Goal: Task Accomplishment & Management: Use online tool/utility

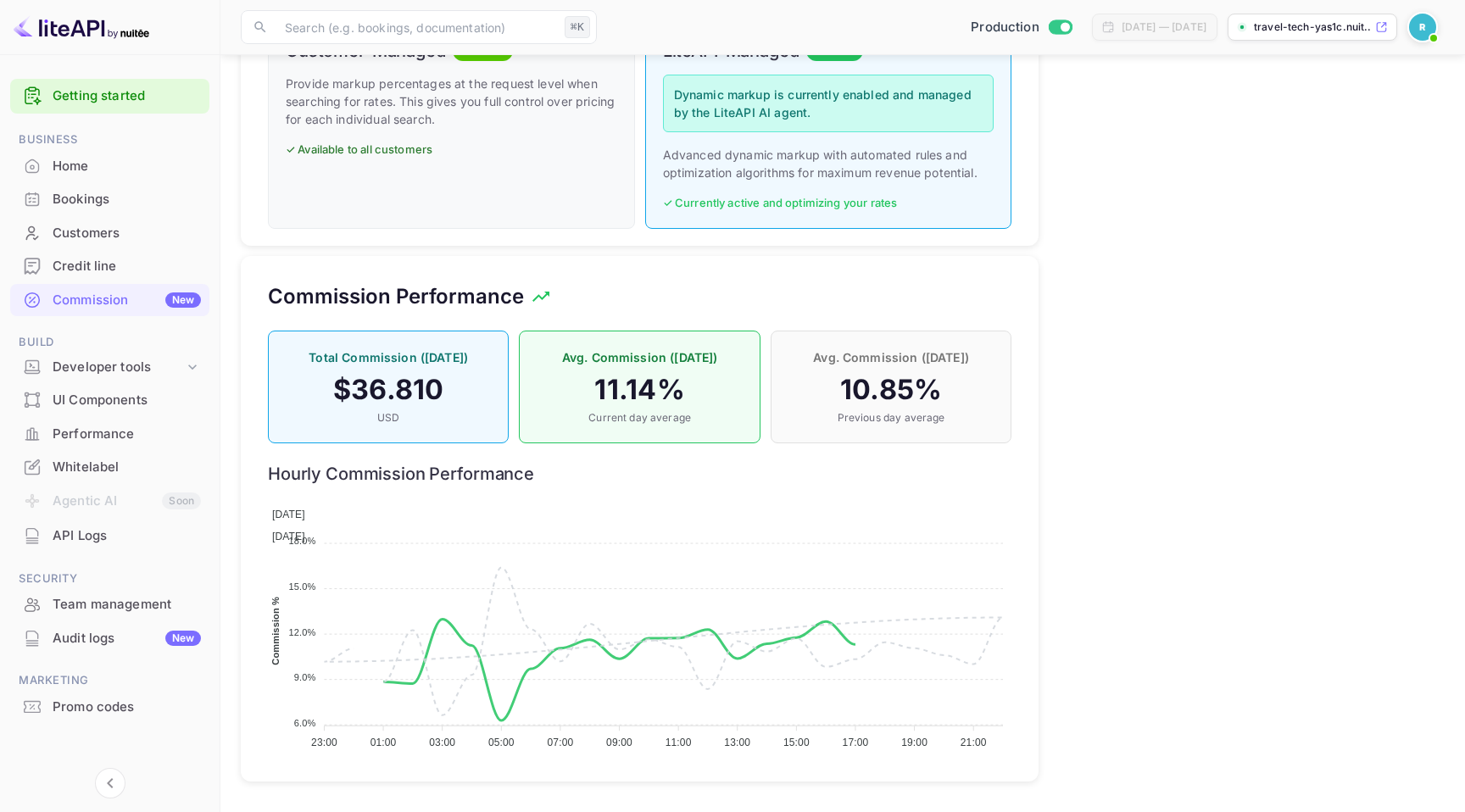
scroll to position [301, 744]
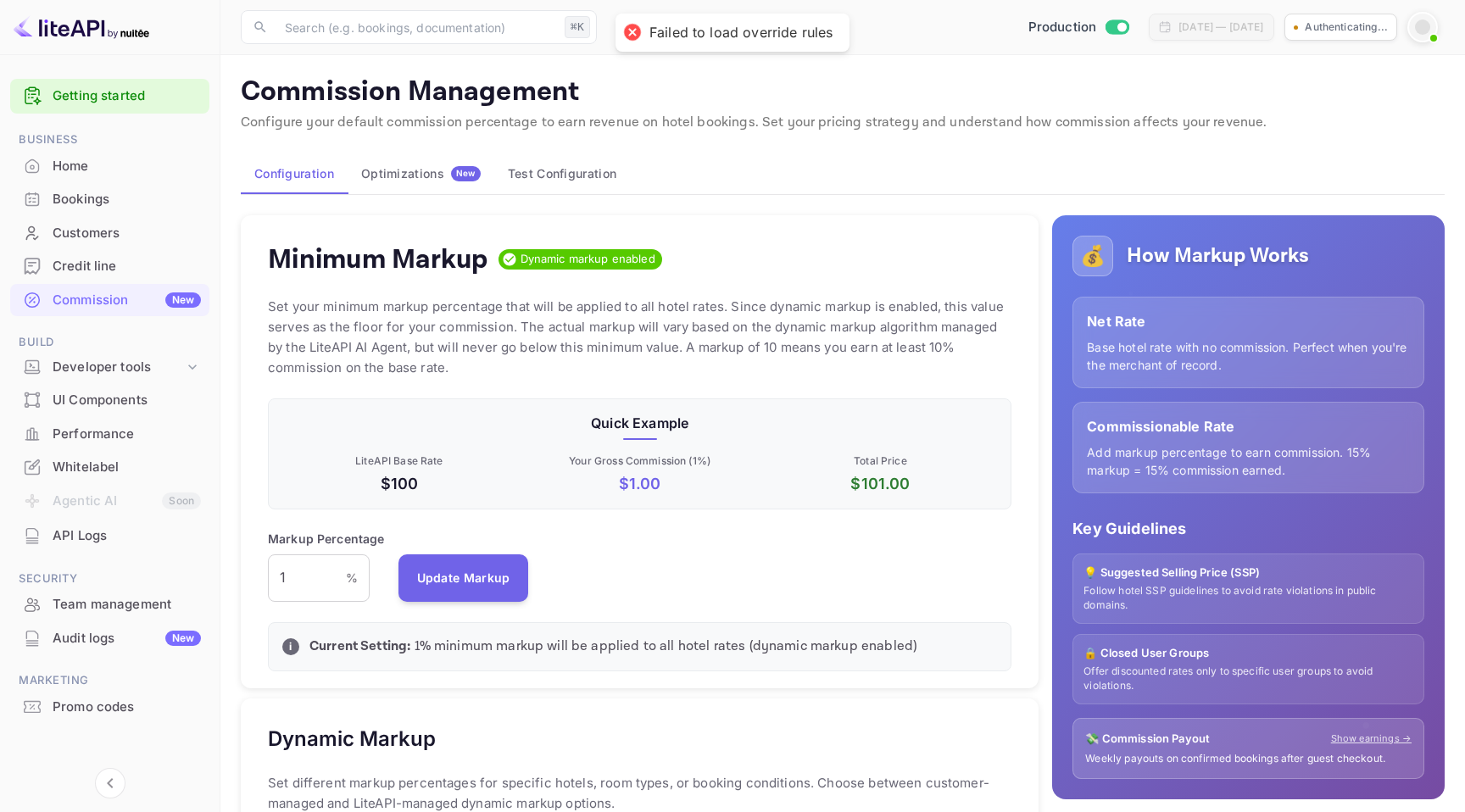
scroll to position [512, 0]
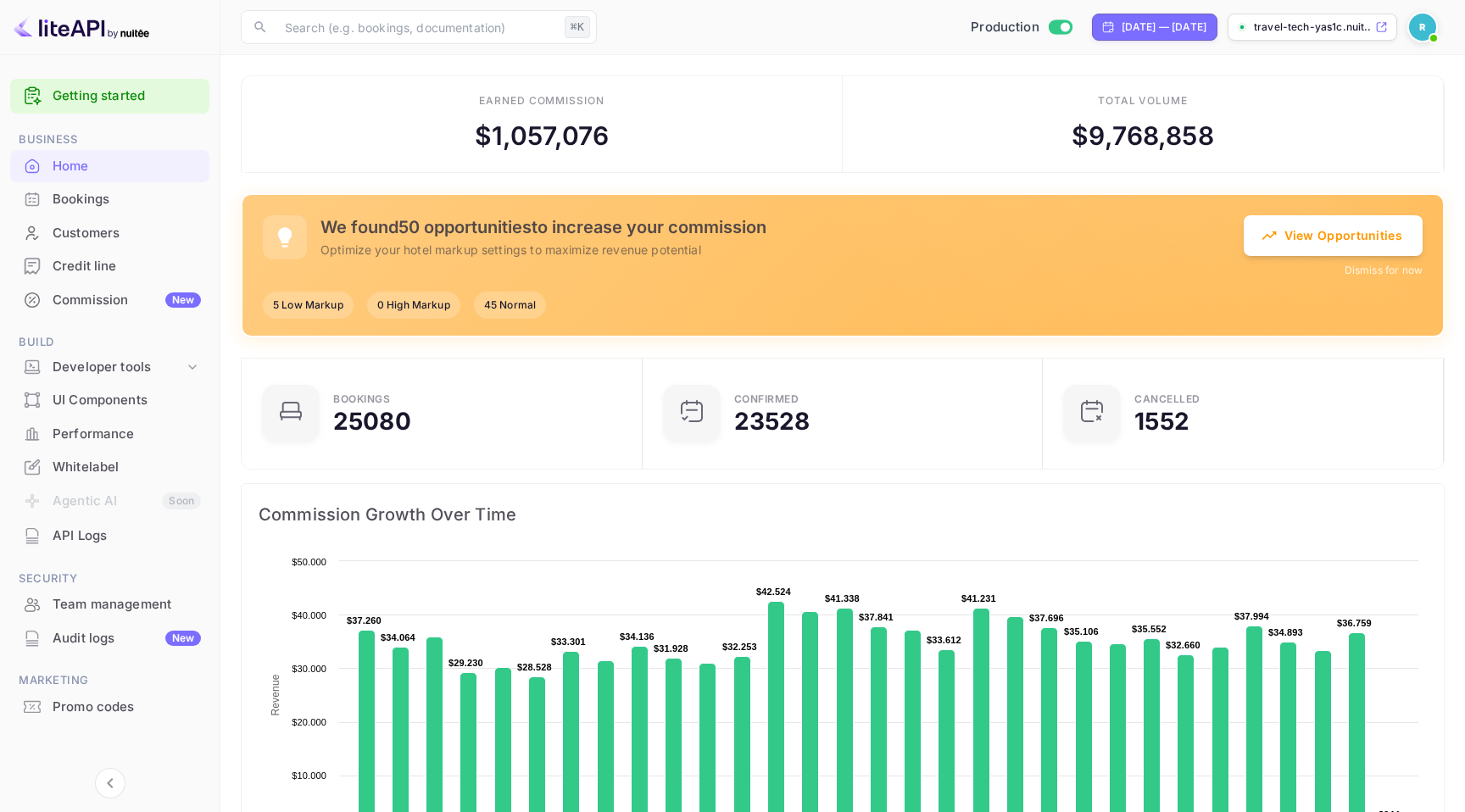
click at [102, 303] on div "Commission New" at bounding box center [126, 300] width 148 height 20
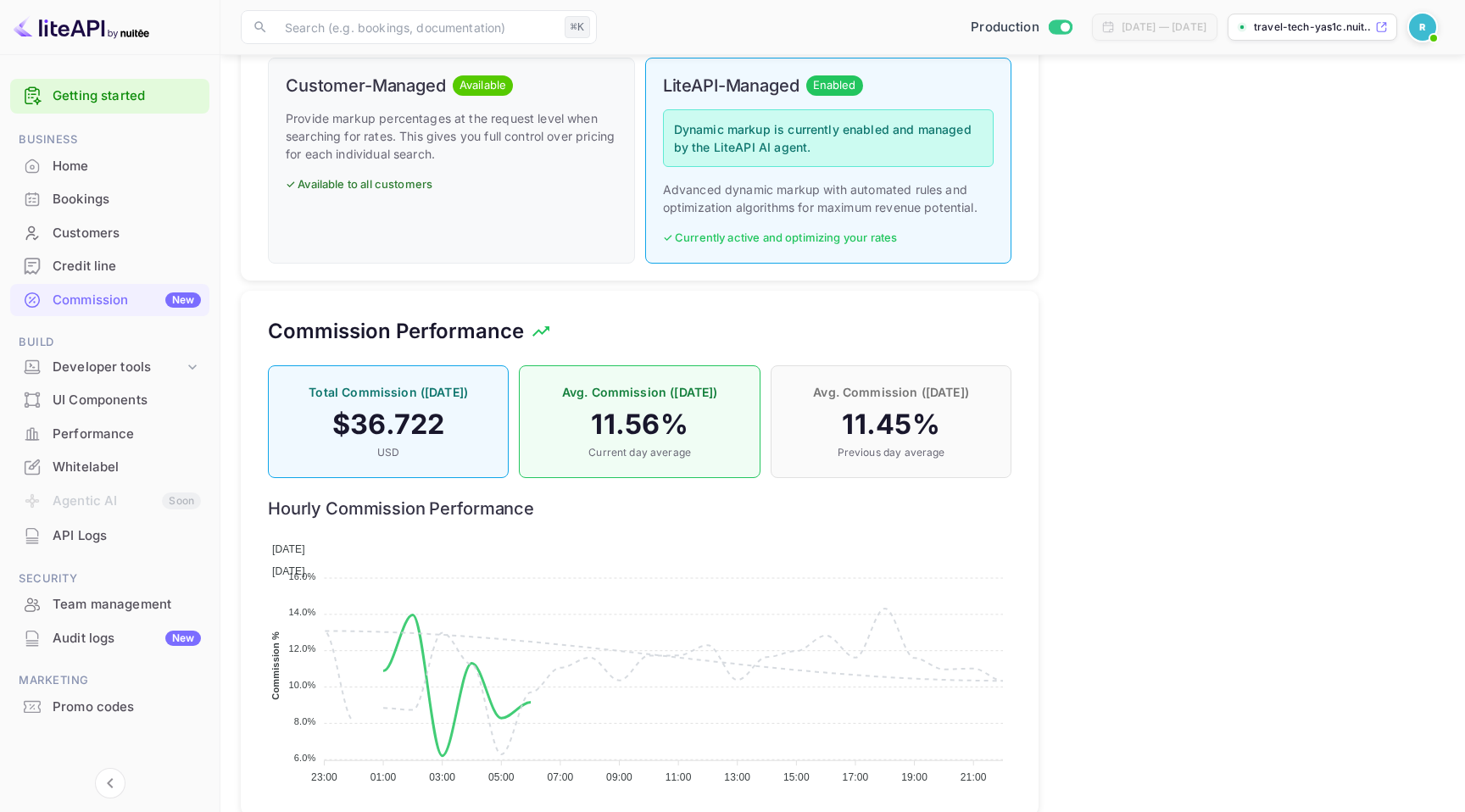
scroll to position [812, 0]
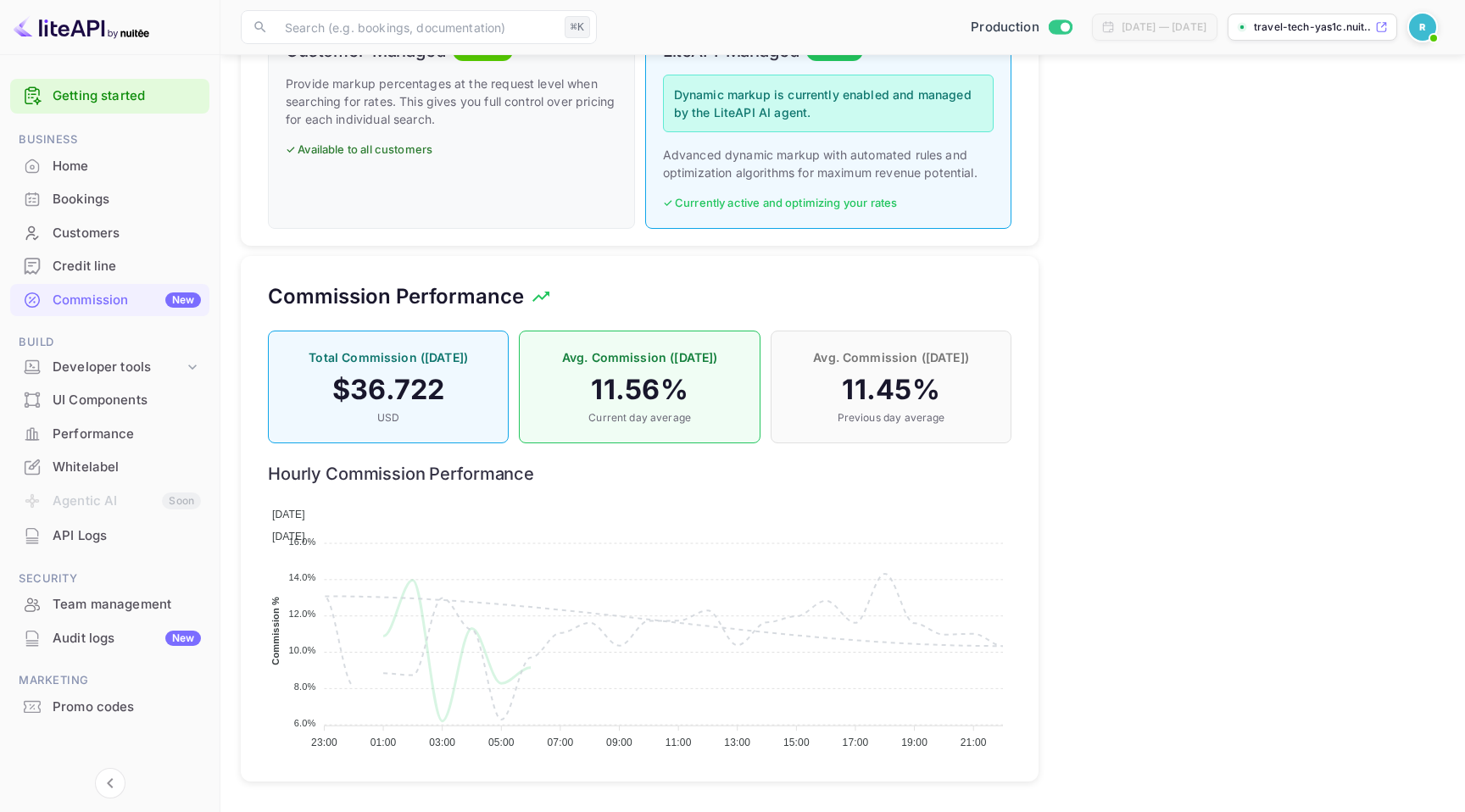
click at [272, 526] on span at bounding box center [272, 534] width 0 height 17
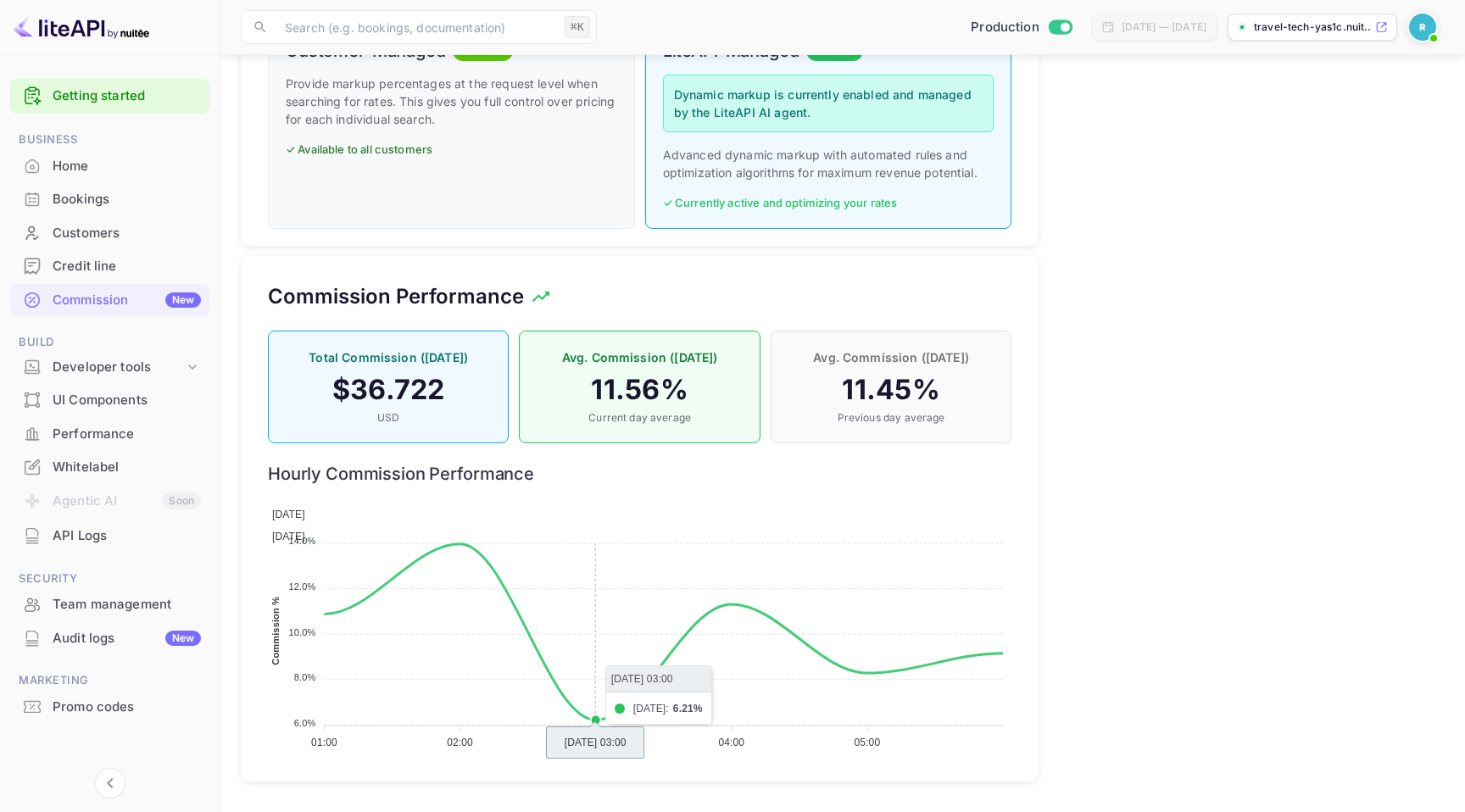
drag, startPoint x: 799, startPoint y: 593, endPoint x: 617, endPoint y: 587, distance: 182.1
click at [617, 587] on foreignobject "Today Yesterday" at bounding box center [639, 624] width 744 height 254
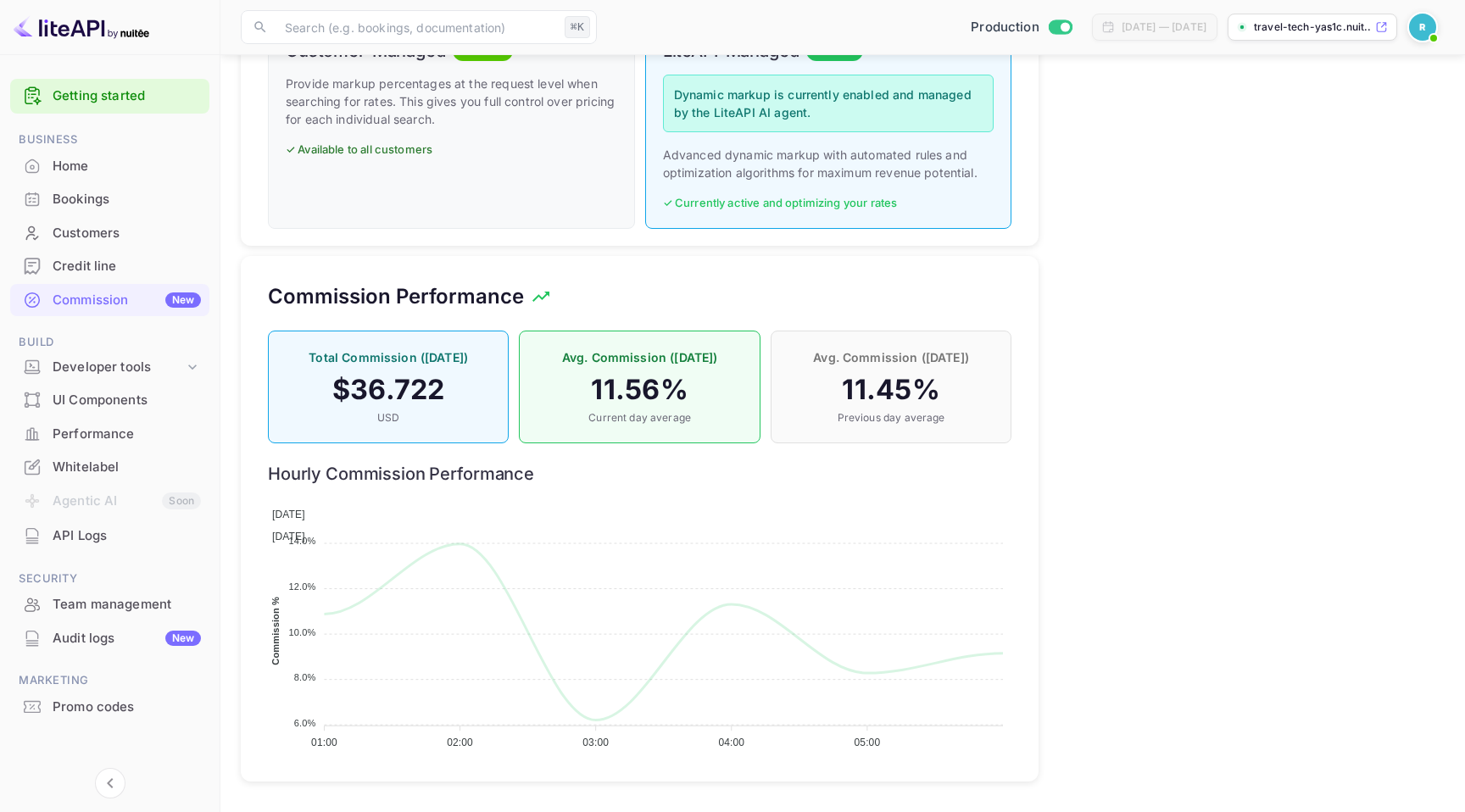
click at [305, 531] on span "[DATE]" at bounding box center [289, 536] width 33 height 12
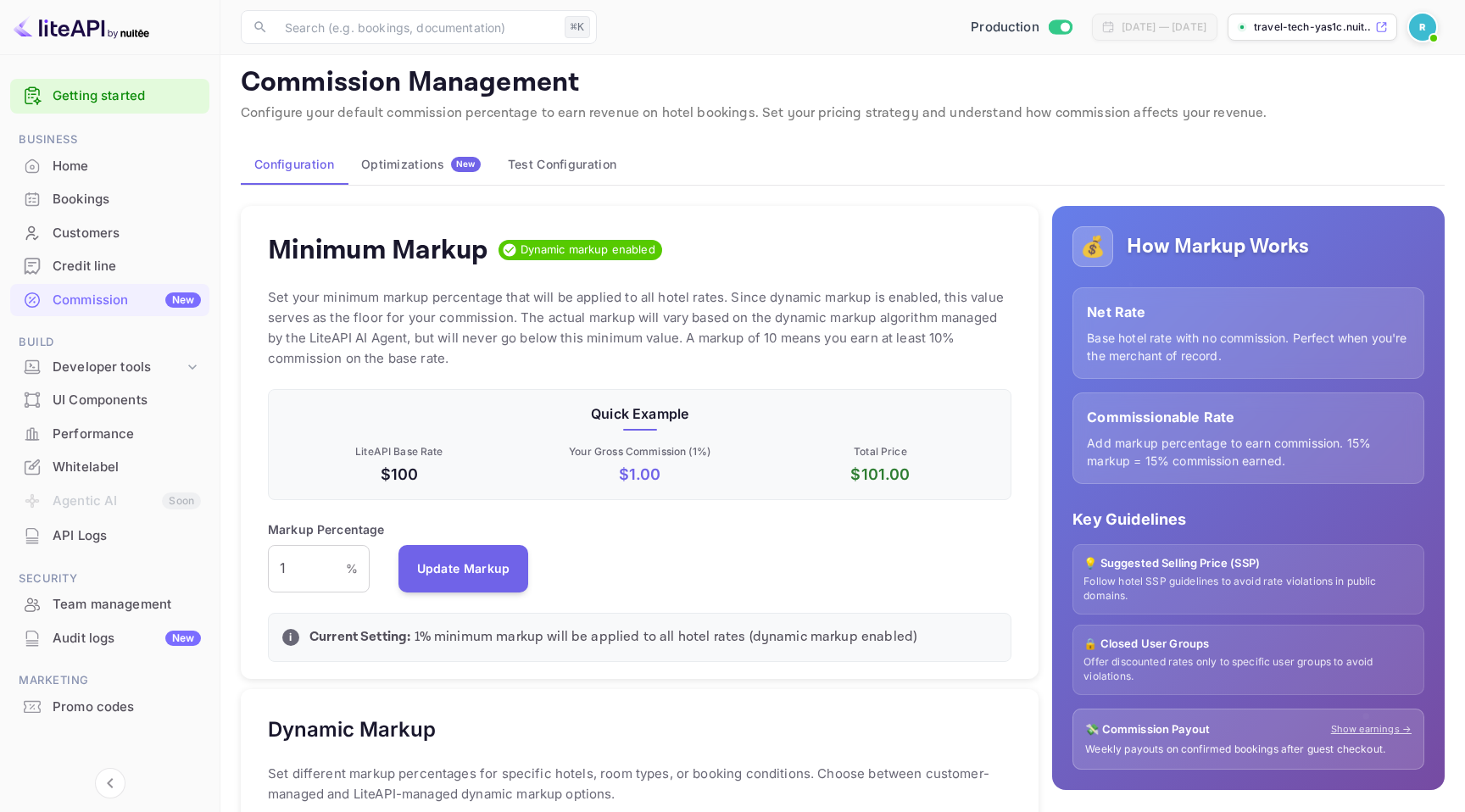
scroll to position [0, 0]
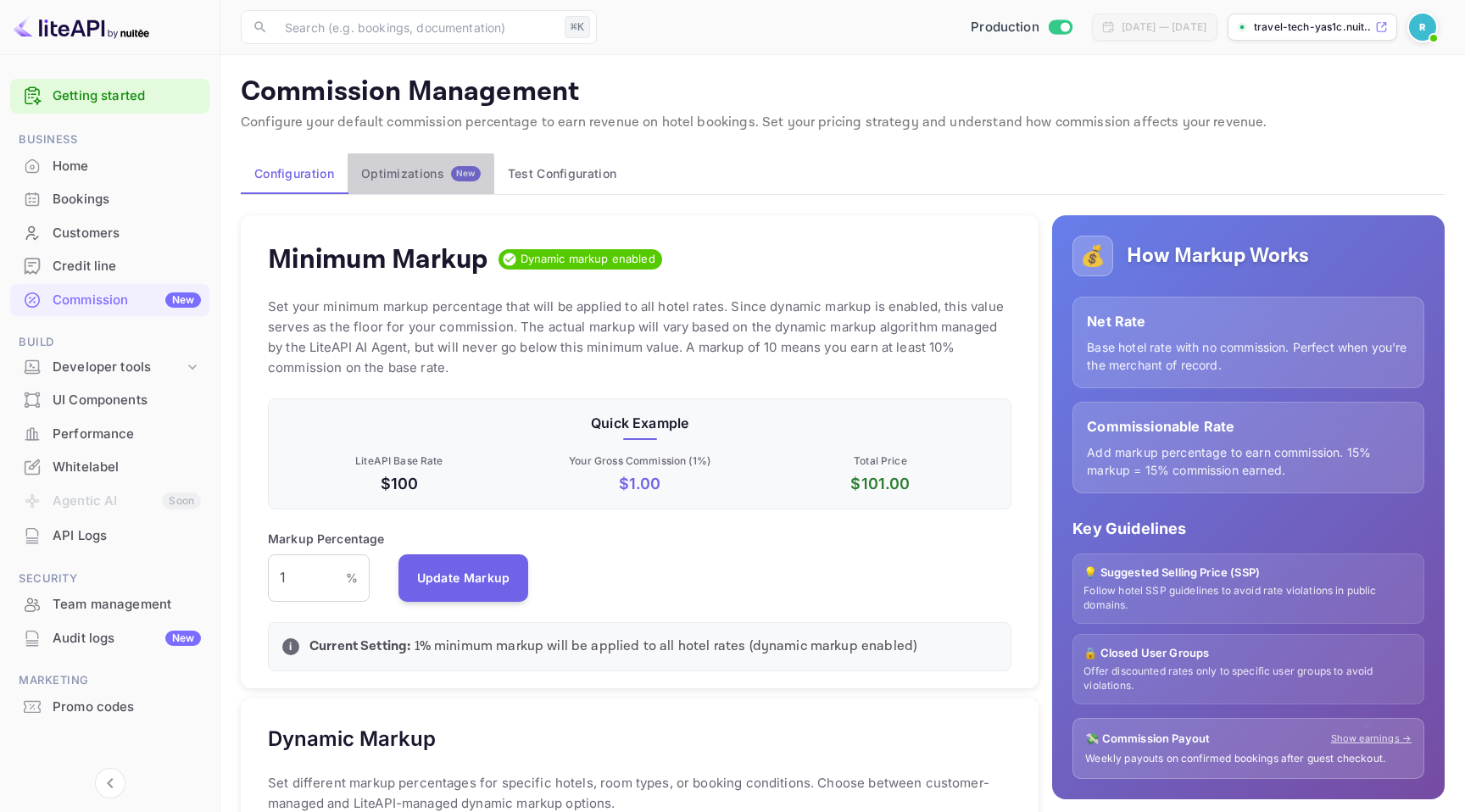
click at [412, 181] on div "Optimizations New" at bounding box center [421, 174] width 120 height 15
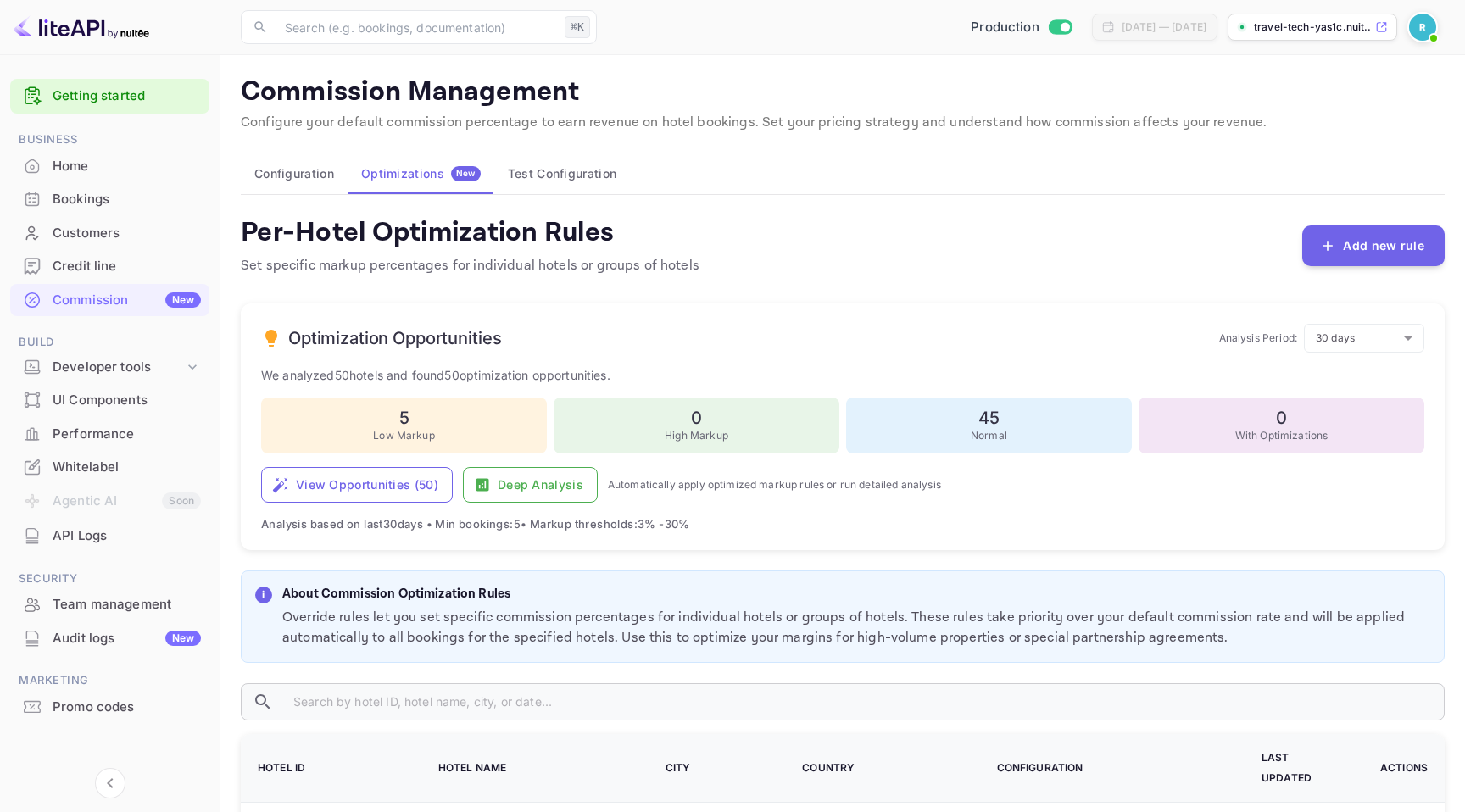
click at [566, 183] on button "Test Configuration" at bounding box center [562, 174] width 136 height 40
